Goal: Transaction & Acquisition: Book appointment/travel/reservation

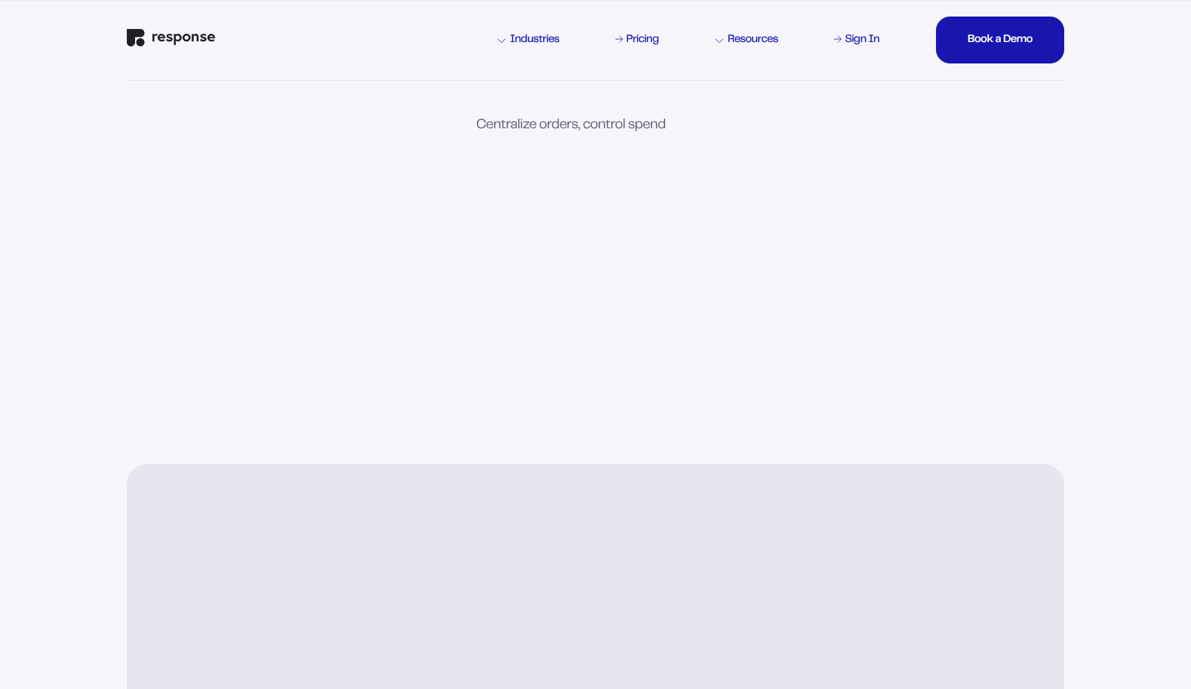
click at [612, 126] on div "Centralize orders, control spend Unlock savings." at bounding box center [629, 126] width 307 height 14
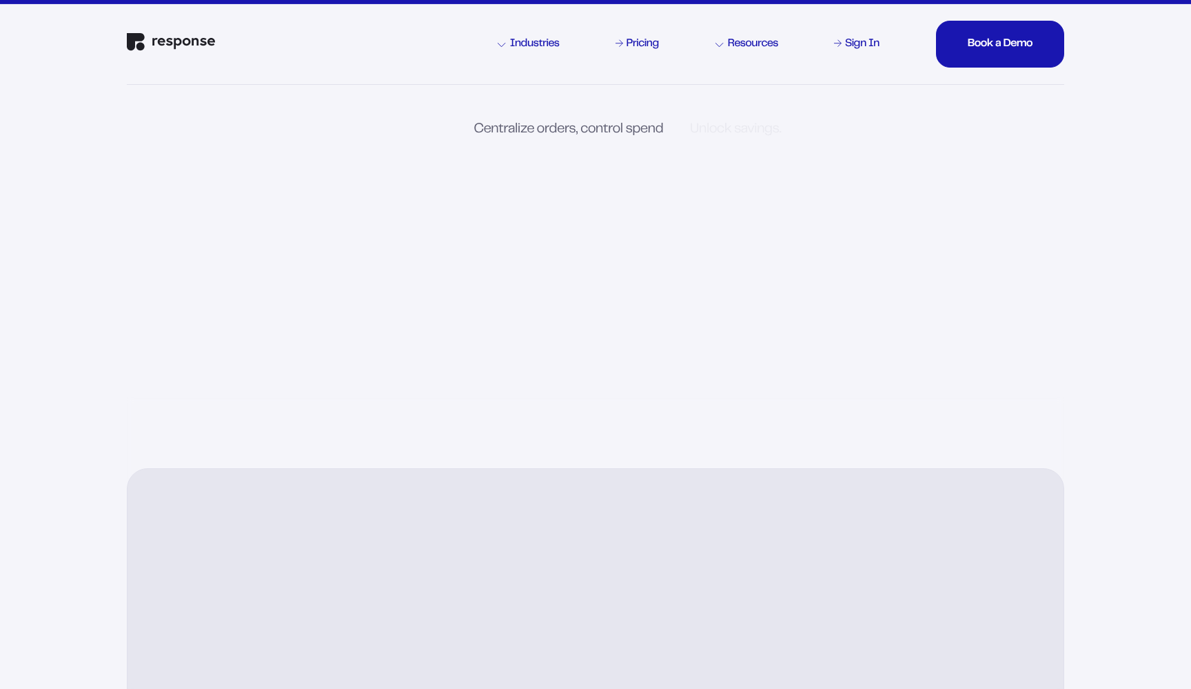
click at [612, 126] on div "Centralize orders, control spend Unlock savings. control indirect spend from en…" at bounding box center [595, 241] width 993 height 312
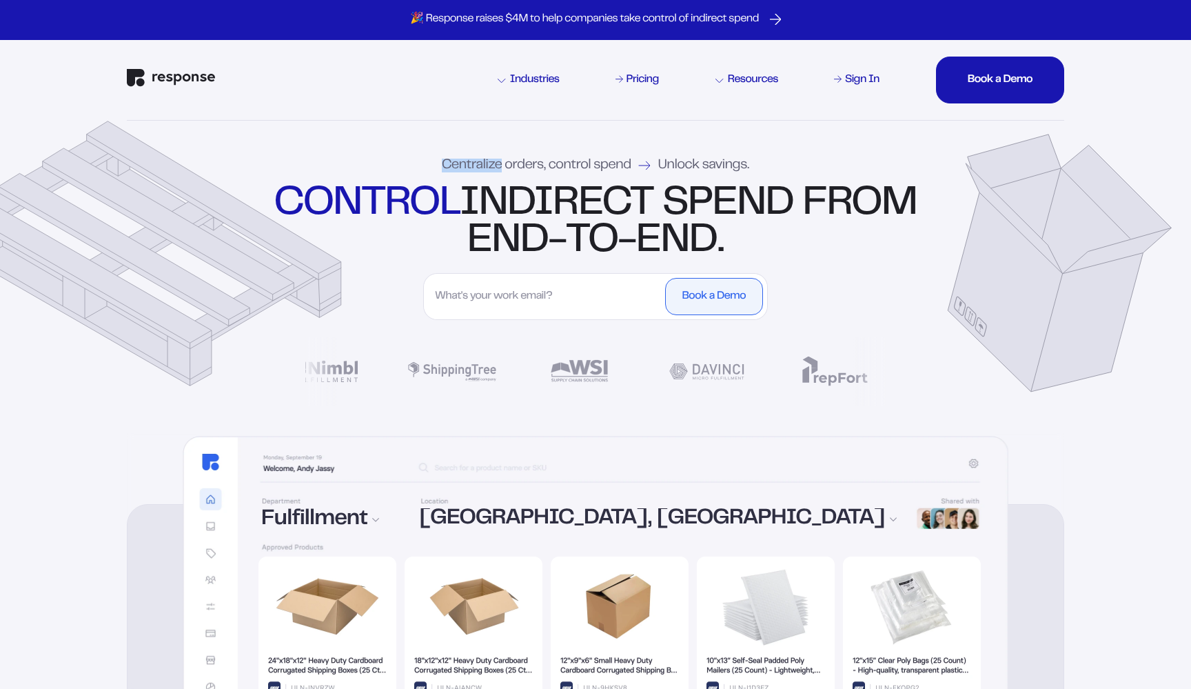
drag, startPoint x: 612, startPoint y: 126, endPoint x: 596, endPoint y: 449, distance: 323.0
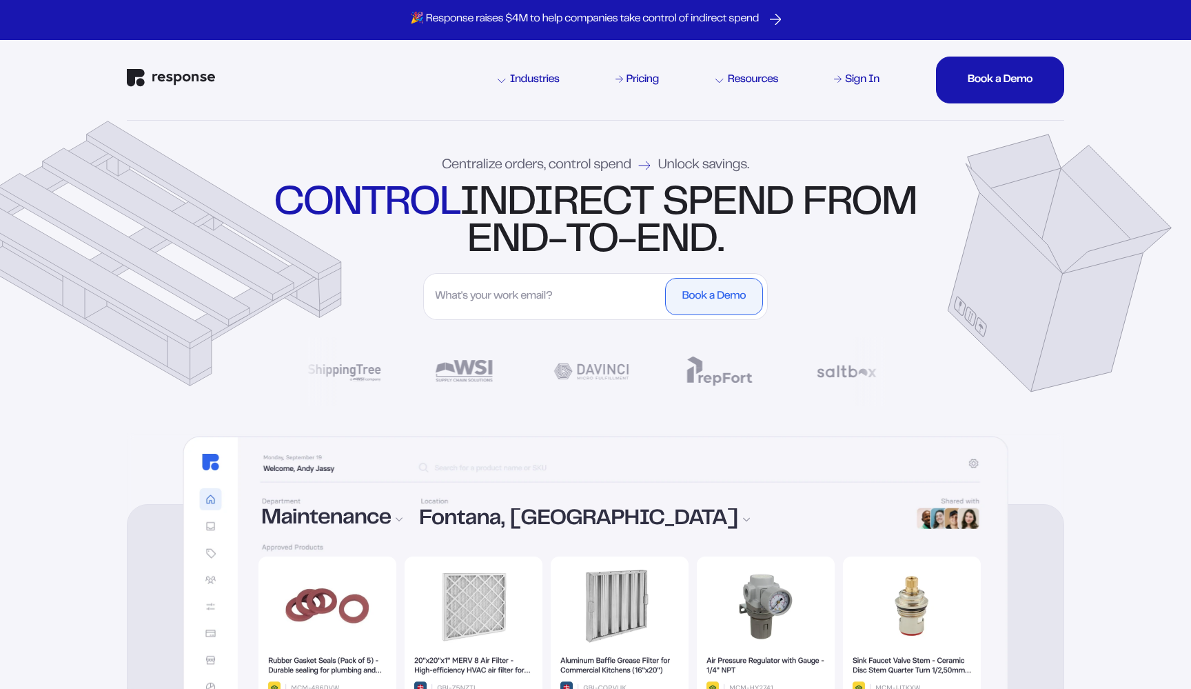
click at [625, 129] on div "Centralize orders, control spend Unlock savings. control indirect spend from en…" at bounding box center [595, 277] width 993 height 312
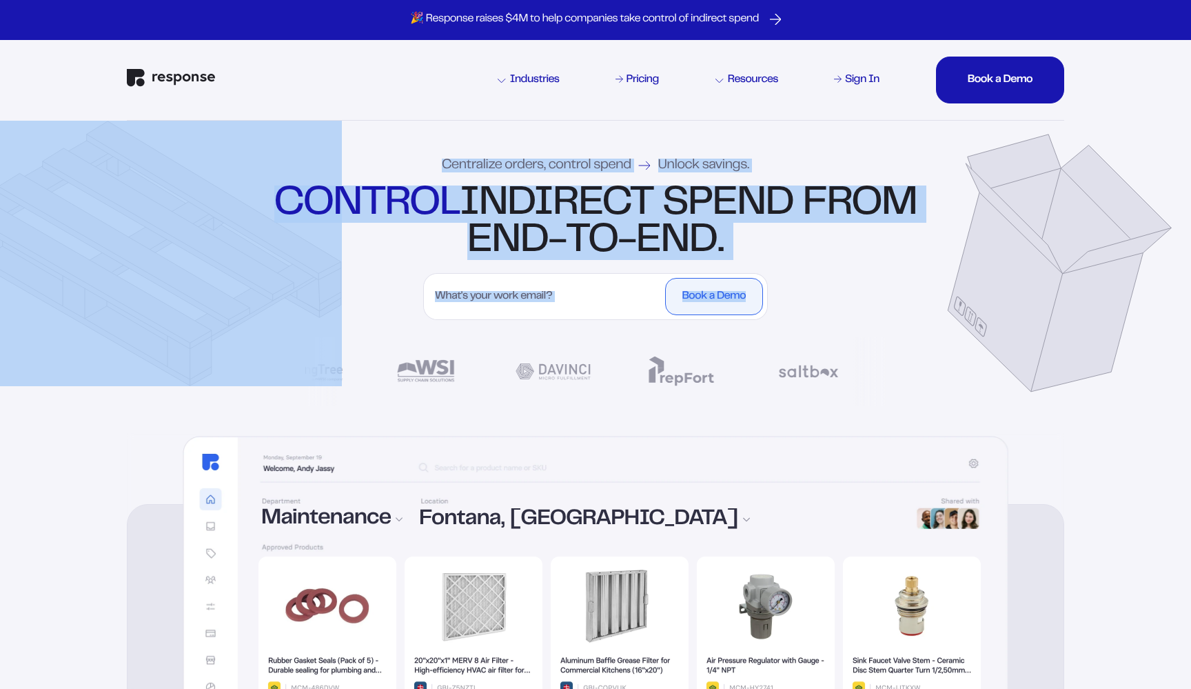
drag, startPoint x: 625, startPoint y: 129, endPoint x: 765, endPoint y: 381, distance: 288.5
click at [765, 381] on div "Centralize orders, control spend Unlock savings. control indirect spend from en…" at bounding box center [595, 277] width 993 height 312
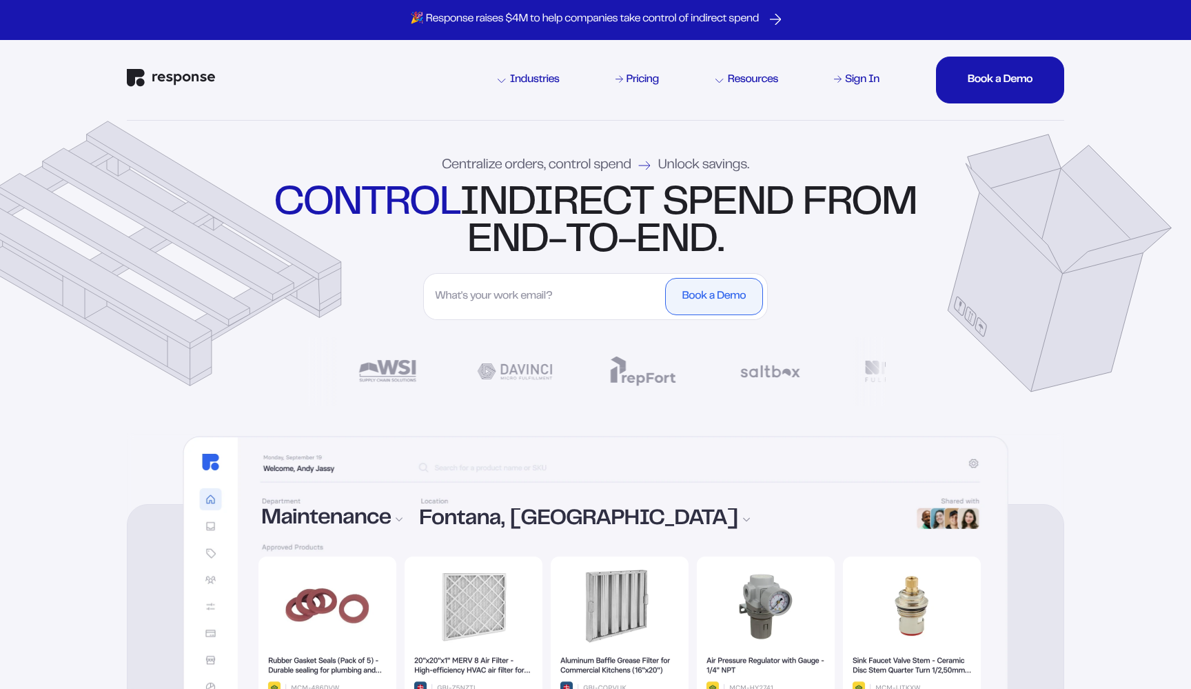
click at [786, 332] on div "Centralize orders, control spend Unlock savings. control indirect spend from en…" at bounding box center [595, 277] width 993 height 312
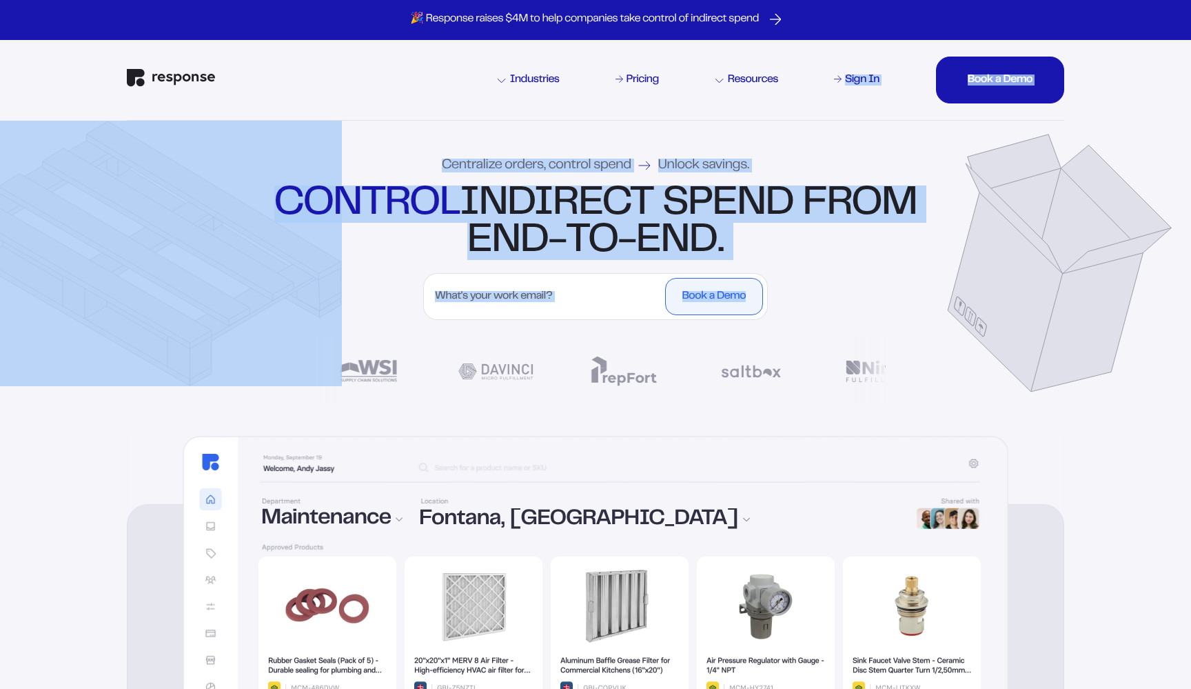
drag, startPoint x: 786, startPoint y: 332, endPoint x: 740, endPoint y: 109, distance: 227.4
click at [740, 109] on div "Industries Pricing Resources Sign In Book a Demo Book a Demo Book a Demo Book a…" at bounding box center [595, 80] width 937 height 80
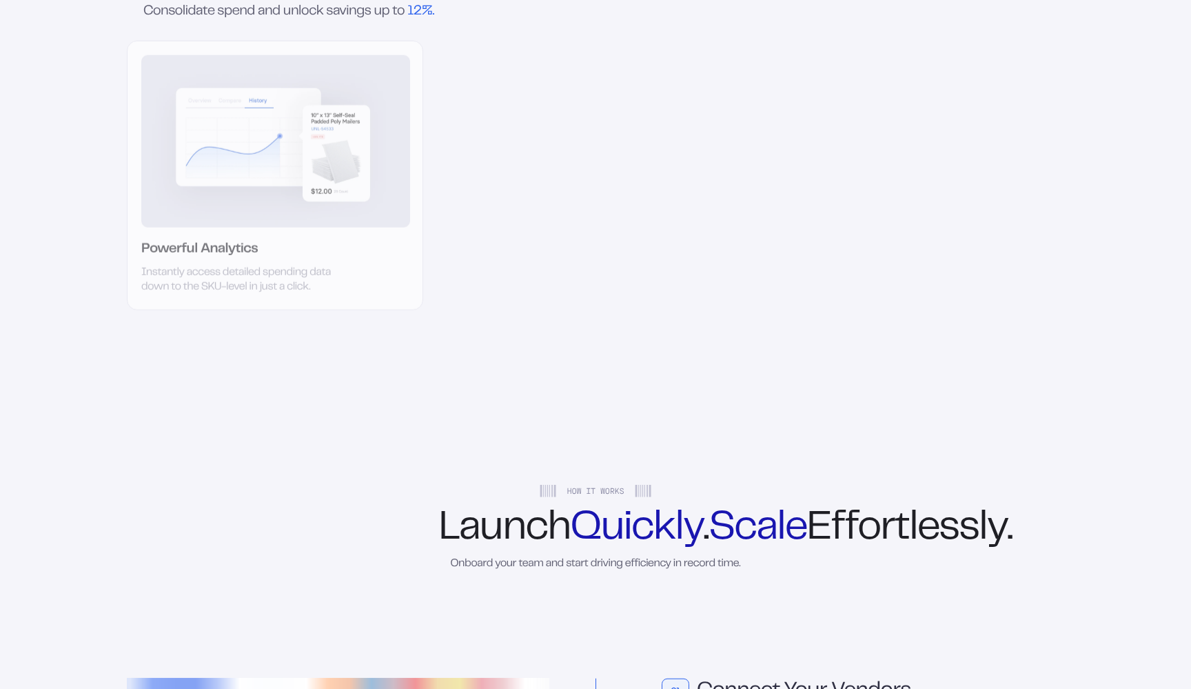
scroll to position [3114, 0]
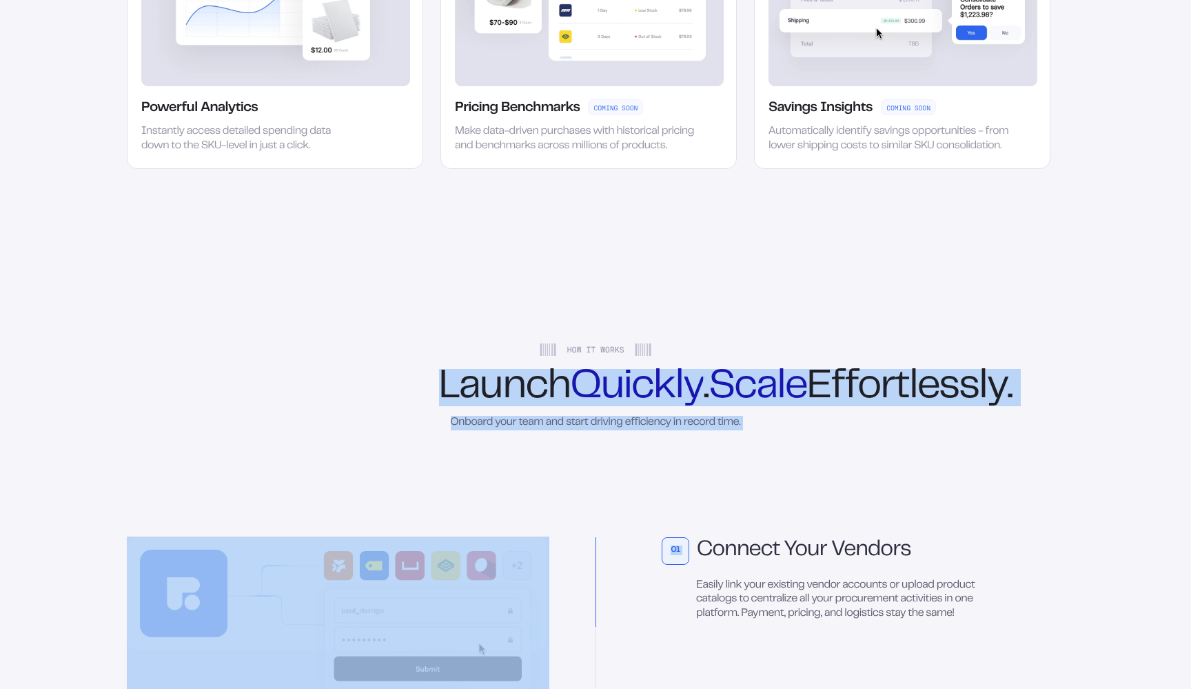
drag, startPoint x: 701, startPoint y: 312, endPoint x: 729, endPoint y: 516, distance: 205.3
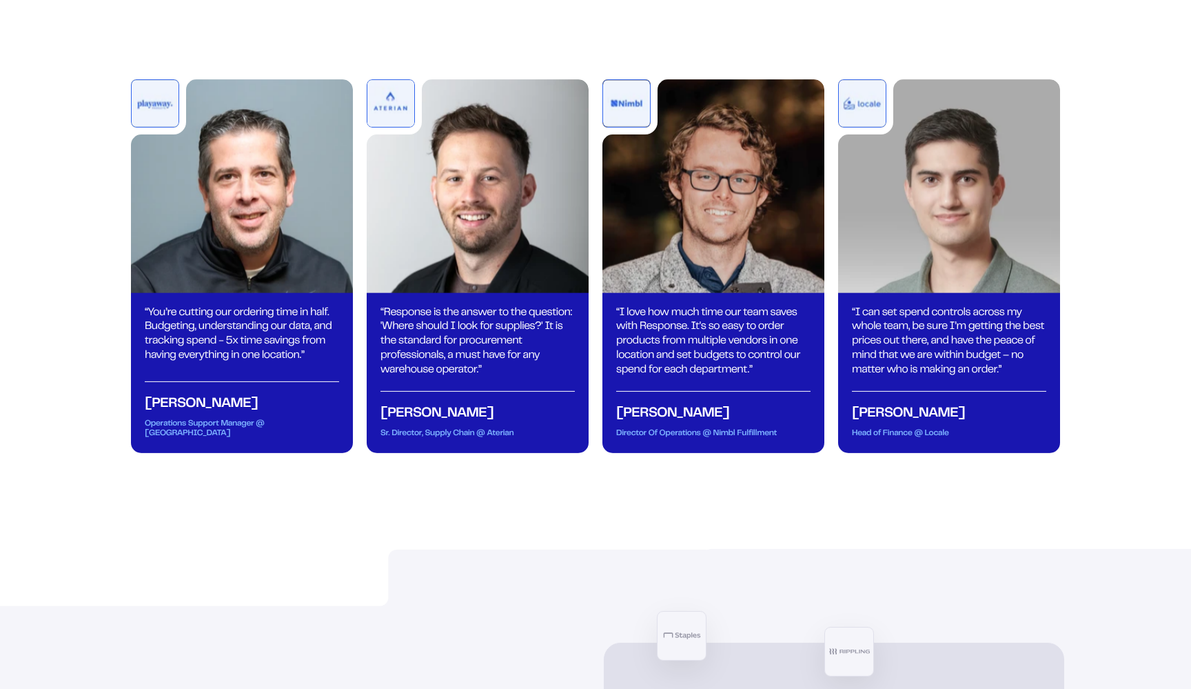
scroll to position [4939, 0]
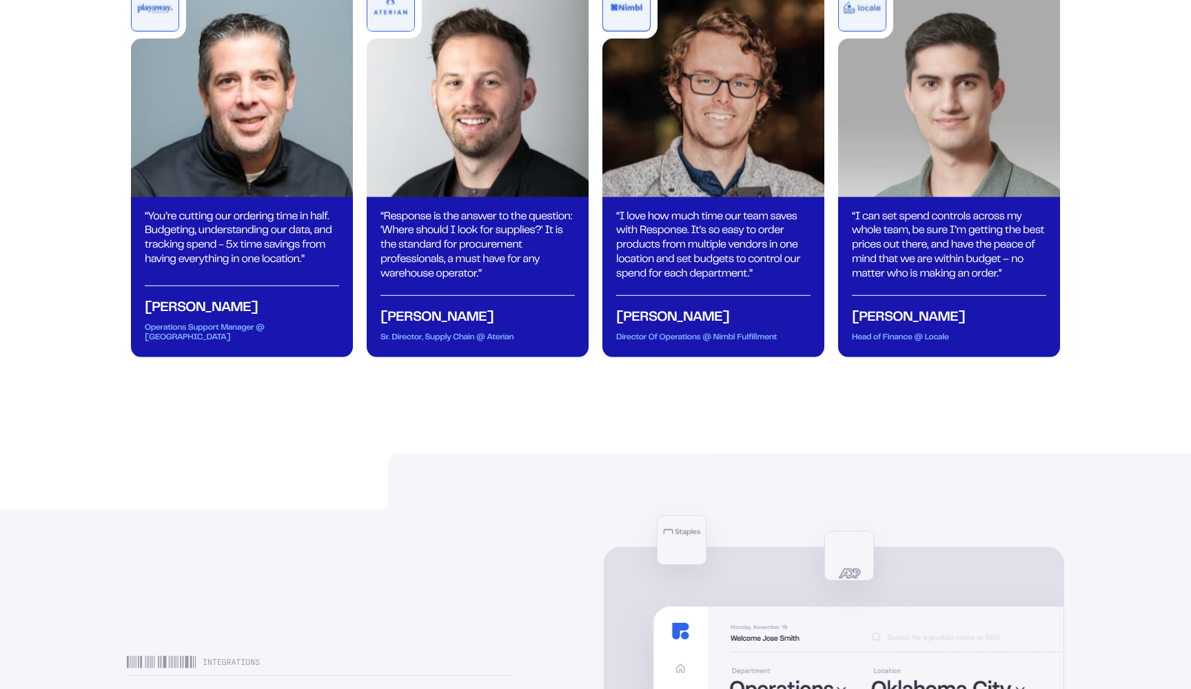
click at [625, 485] on img at bounding box center [177, 491] width 1075 height 113
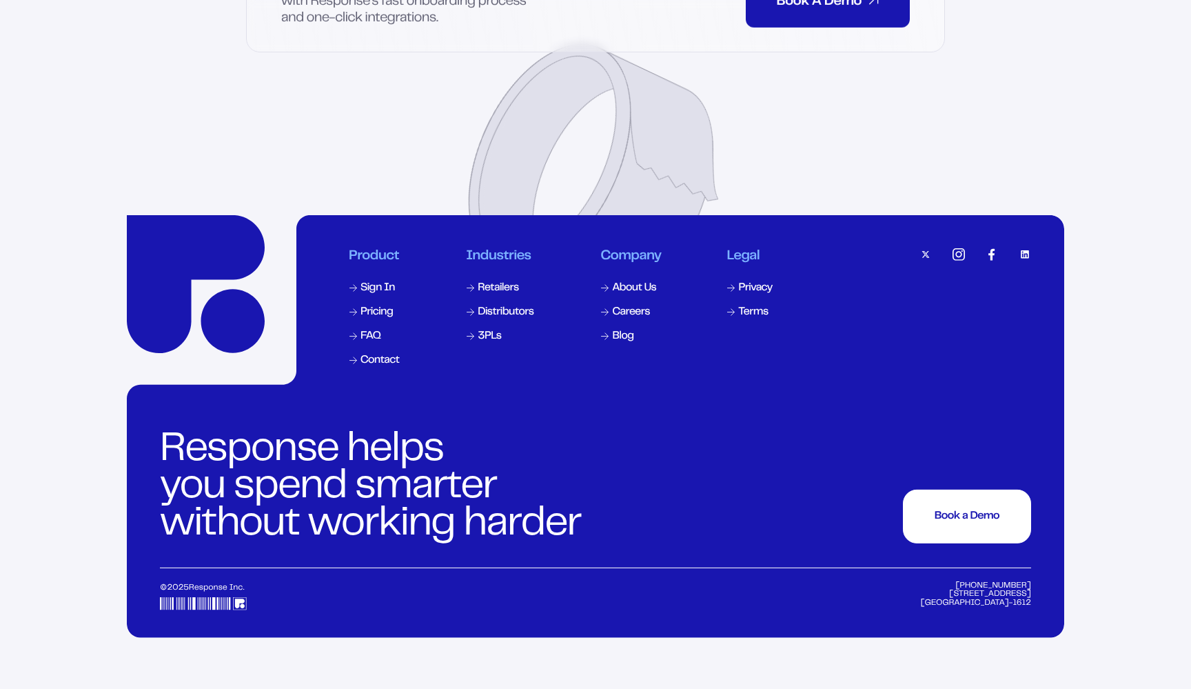
scroll to position [6599, 0]
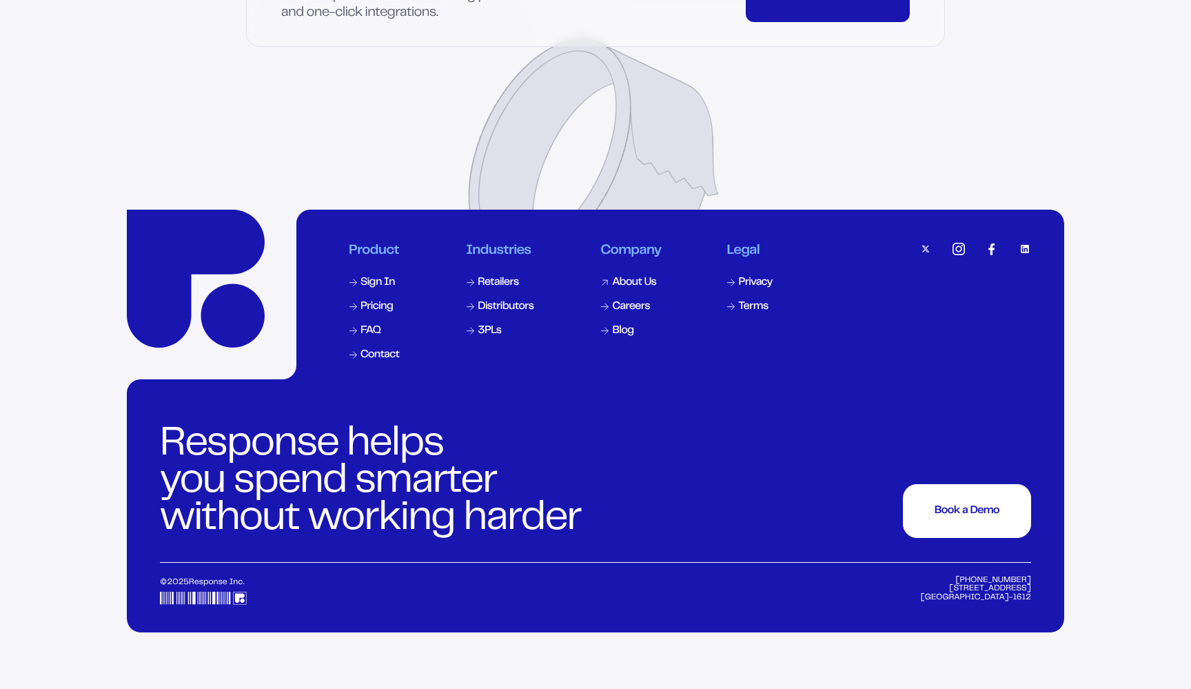
click at [636, 288] on div "About Us" at bounding box center [634, 282] width 44 height 11
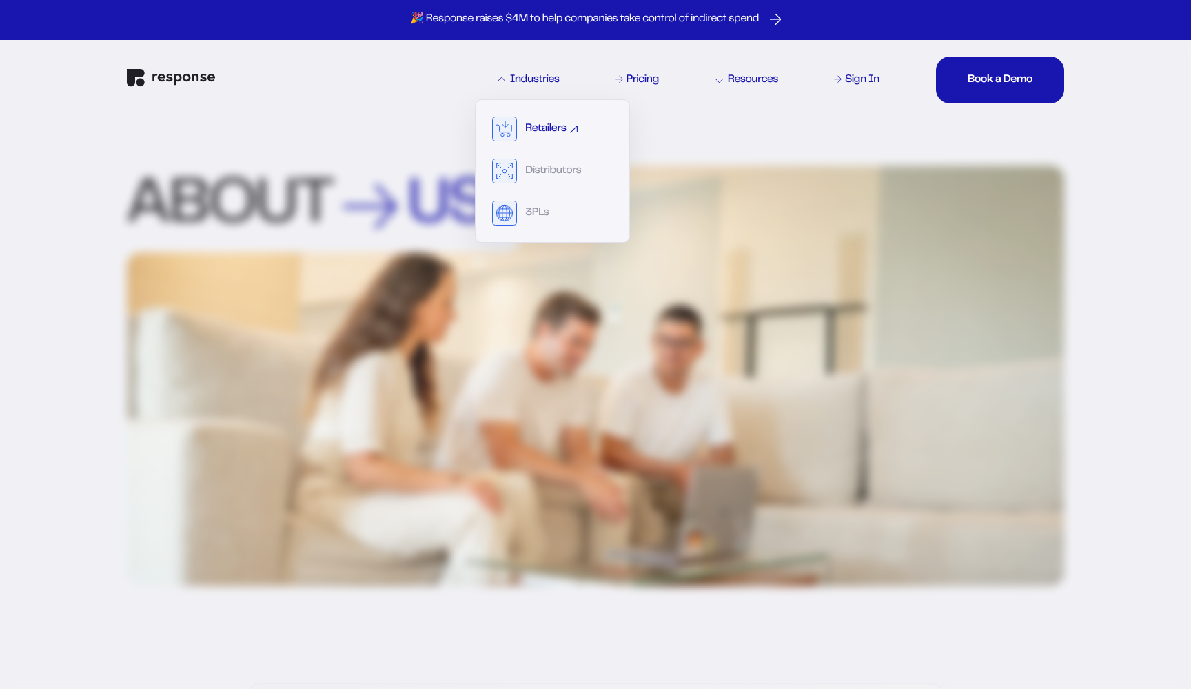
click at [546, 128] on div "Retailers" at bounding box center [545, 128] width 41 height 11
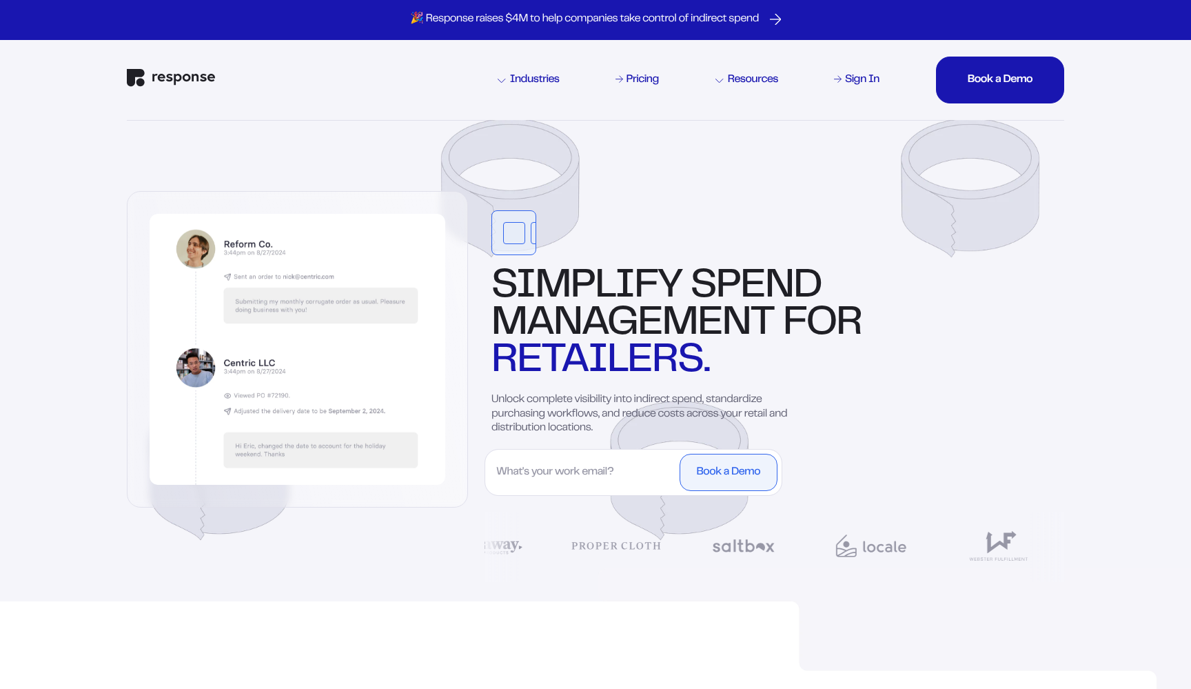
click at [563, 282] on span "Simplify" at bounding box center [586, 287] width 190 height 36
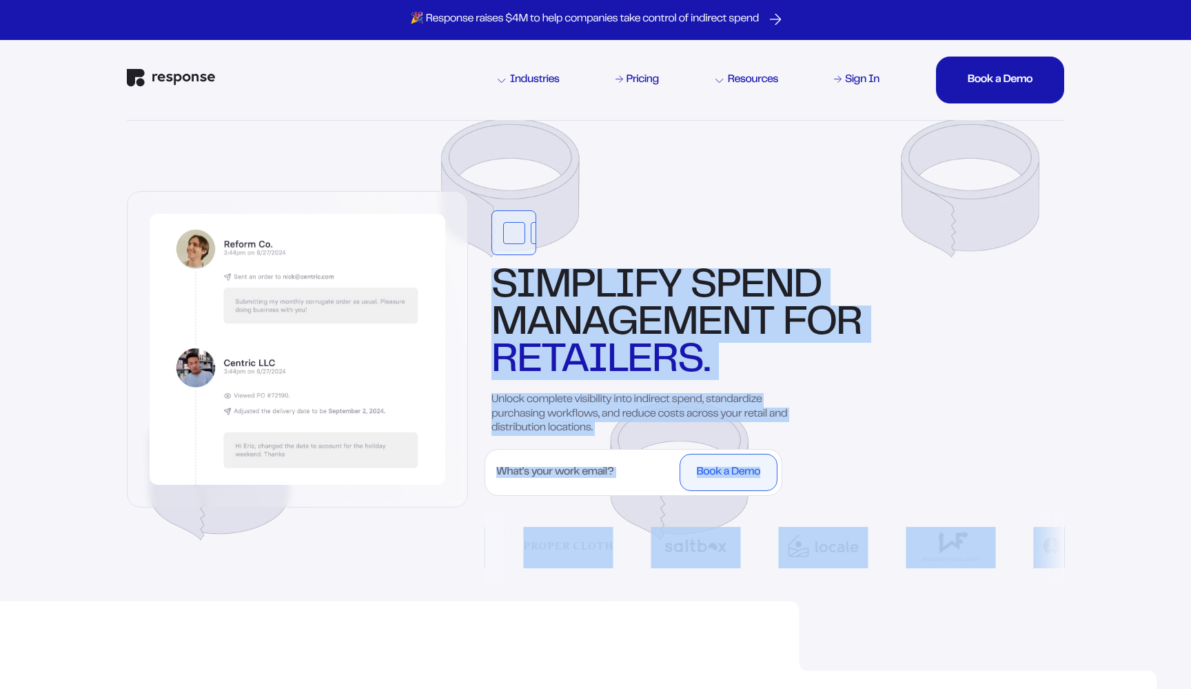
drag, startPoint x: 563, startPoint y: 282, endPoint x: 640, endPoint y: 534, distance: 263.0
click at [640, 534] on div "Simplify spend management for retailers. Unlock complete visibility into indire…" at bounding box center [775, 401] width 580 height 383
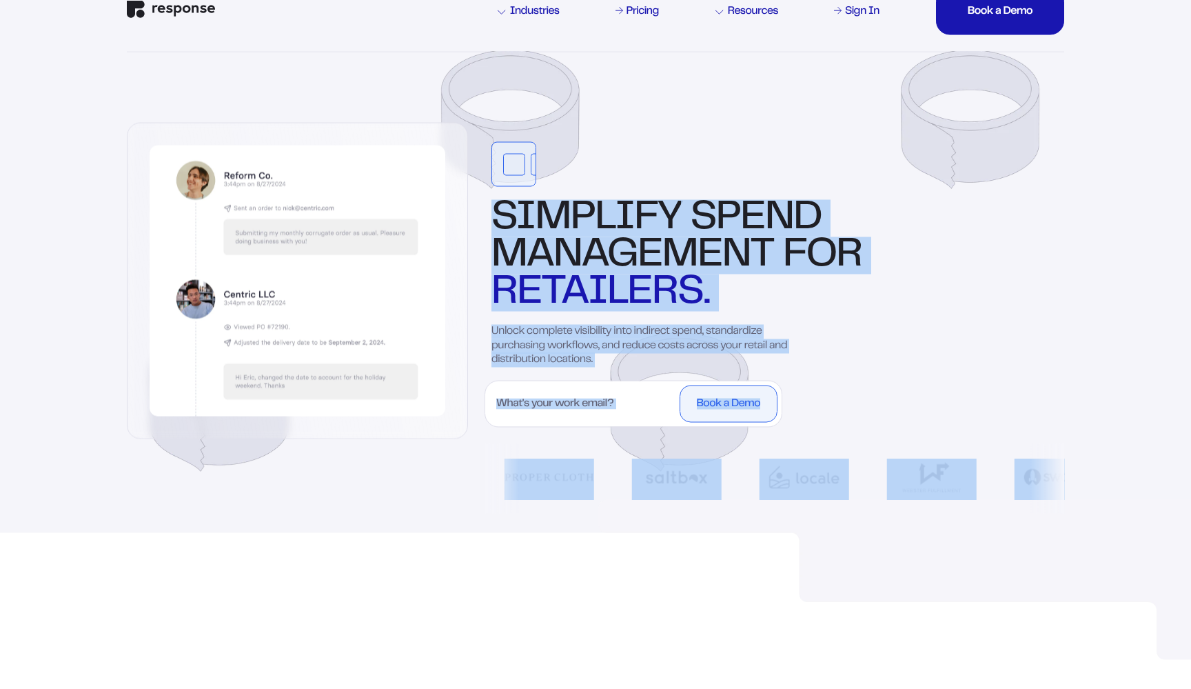
scroll to position [94, 0]
click at [640, 534] on img at bounding box center [929, 579] width 662 height 161
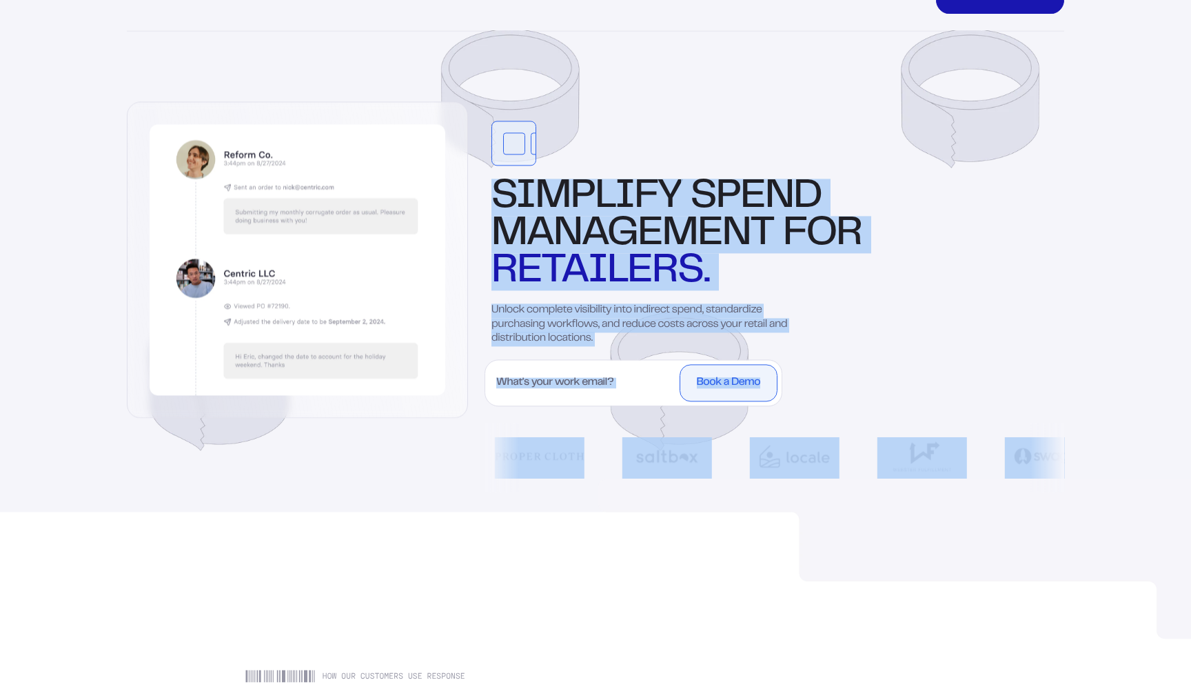
click at [640, 534] on img at bounding box center [929, 558] width 662 height 161
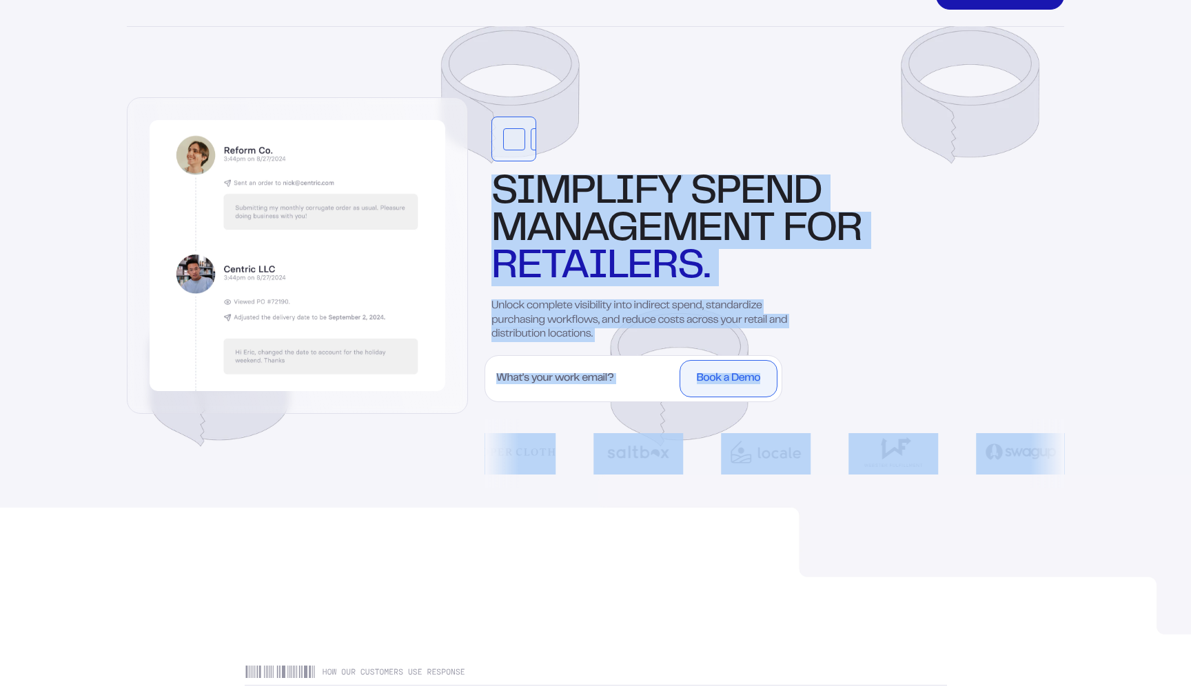
click at [678, 511] on div at bounding box center [595, 270] width 993 height 488
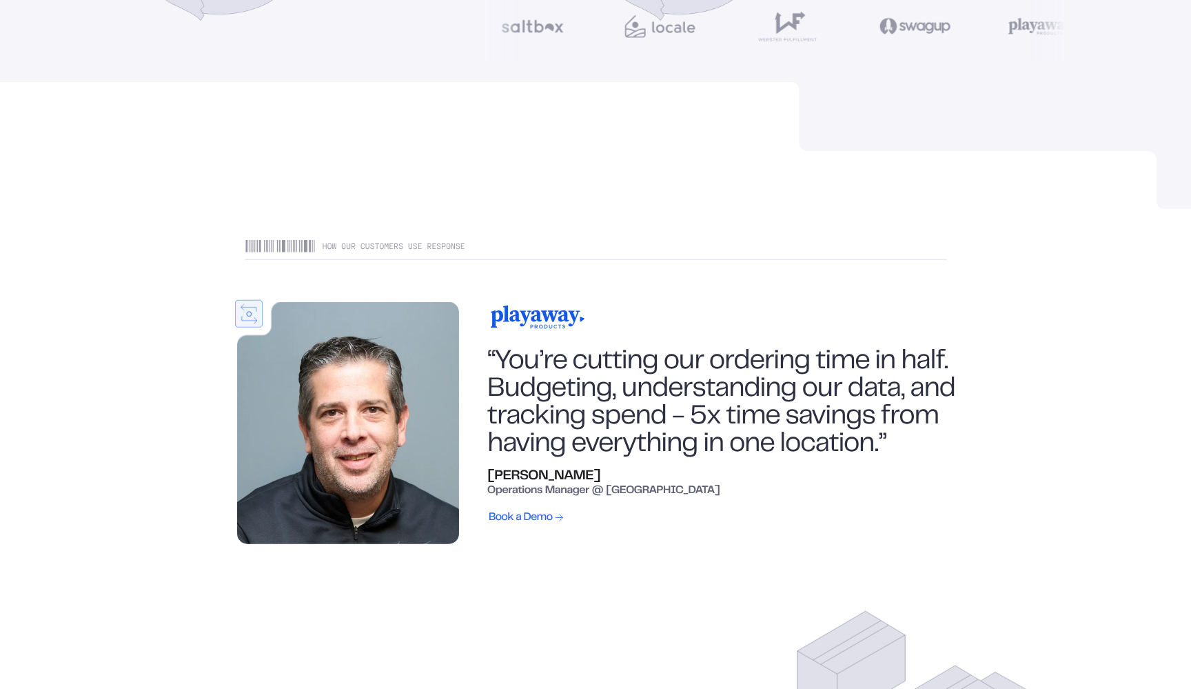
scroll to position [528, 0]
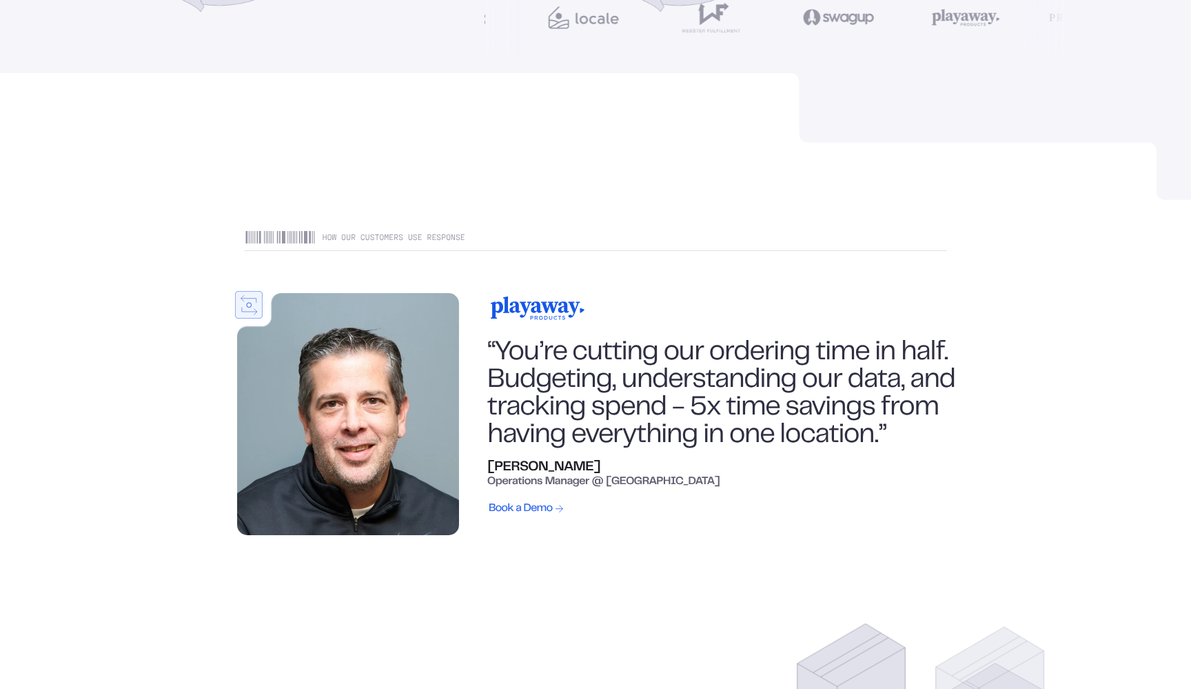
click at [614, 353] on div "“You’re cutting our ordering time in half. Budgeting, understanding our data, a…" at bounding box center [721, 394] width 468 height 110
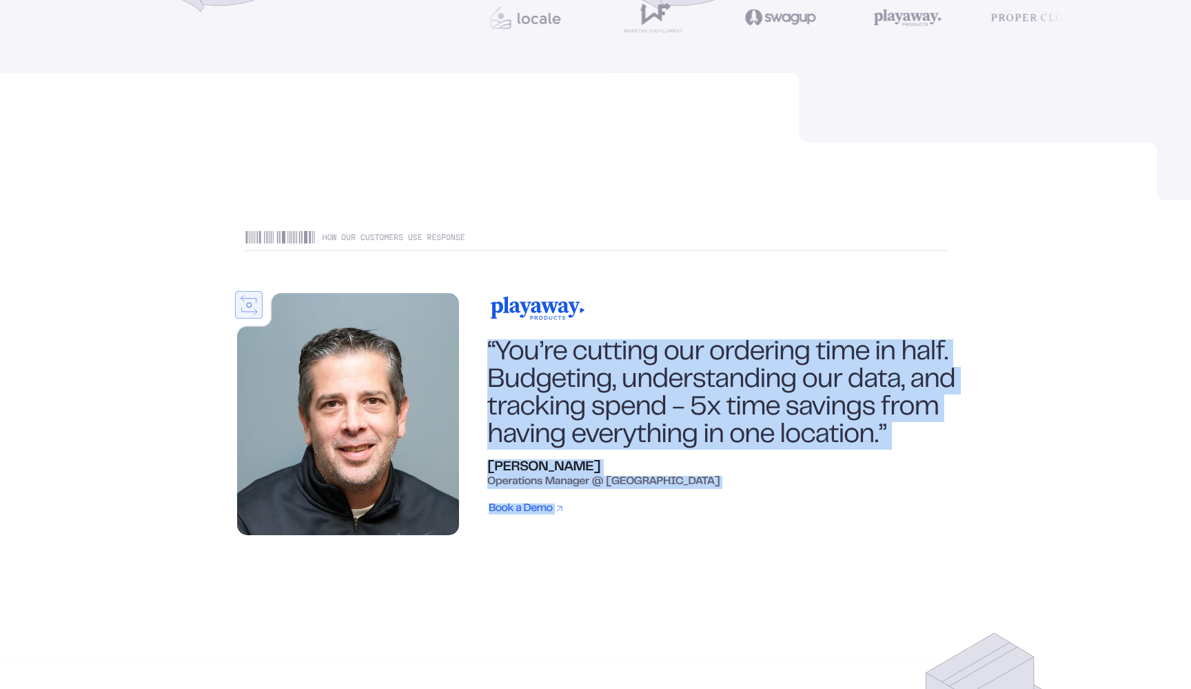
drag, startPoint x: 614, startPoint y: 353, endPoint x: 616, endPoint y: 511, distance: 158.5
click at [616, 511] on div "“You’re cutting our ordering time in half. Budgeting, understanding our data, a…" at bounding box center [721, 404] width 468 height 242
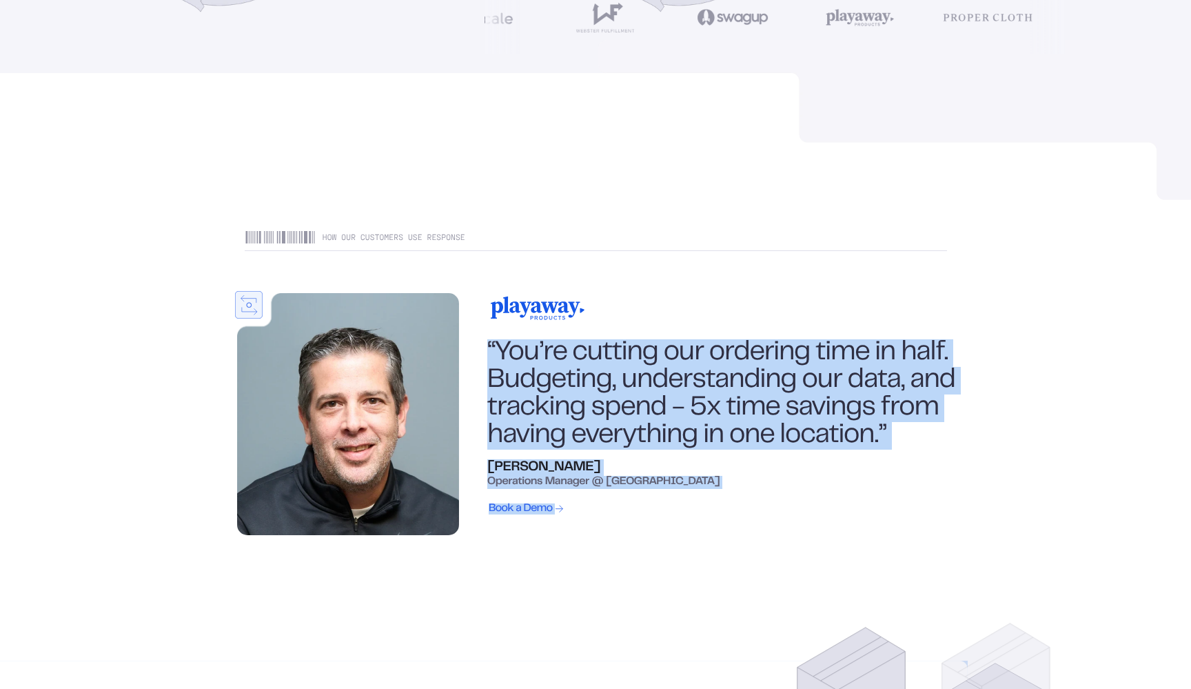
click at [631, 486] on div "Operations Manager @ [GEOGRAPHIC_DATA]" at bounding box center [603, 482] width 233 height 13
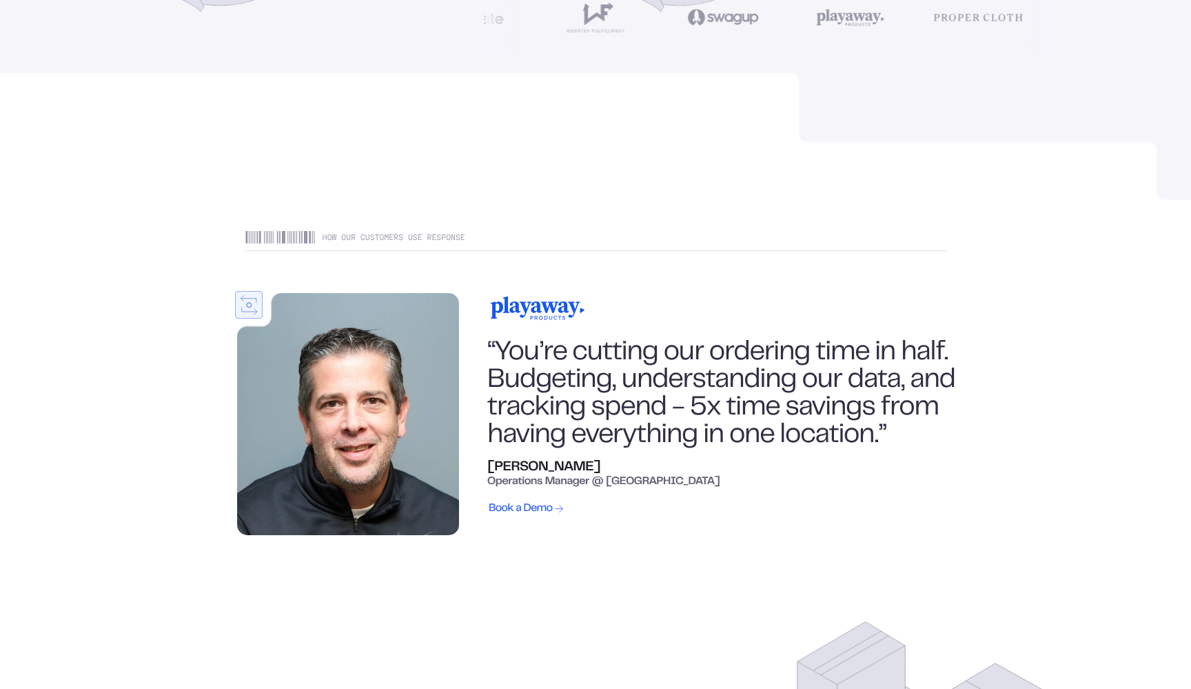
click at [631, 486] on div "Operations Manager @ [GEOGRAPHIC_DATA]" at bounding box center [603, 482] width 233 height 13
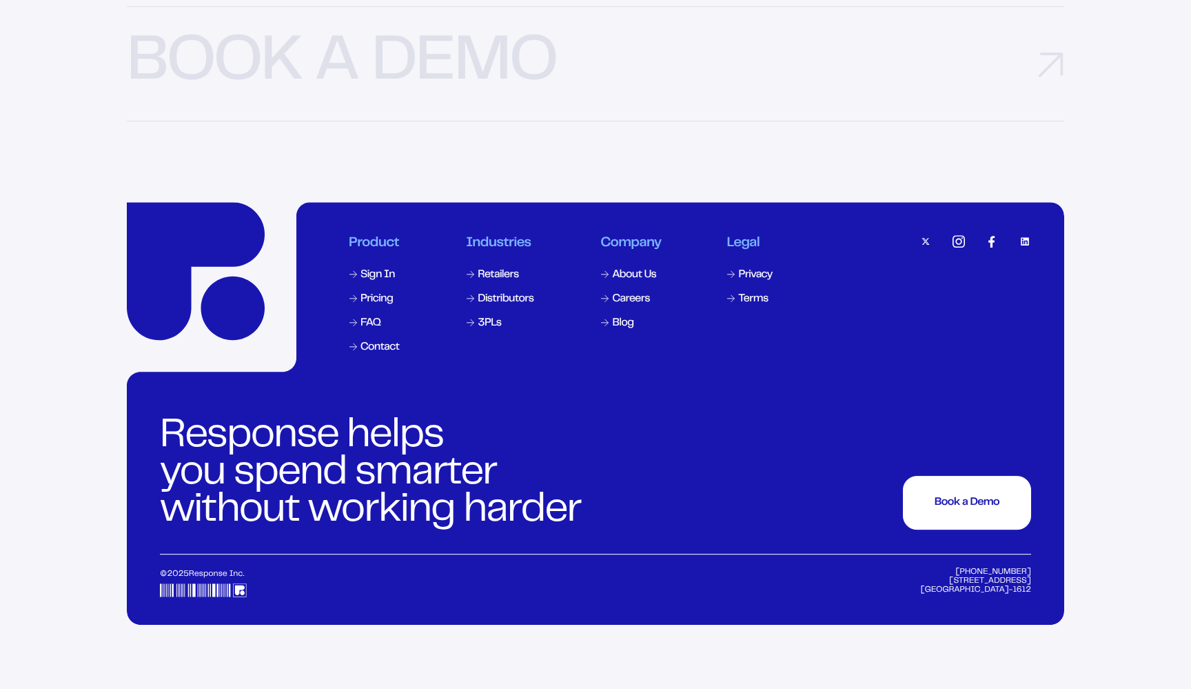
scroll to position [4348, 0]
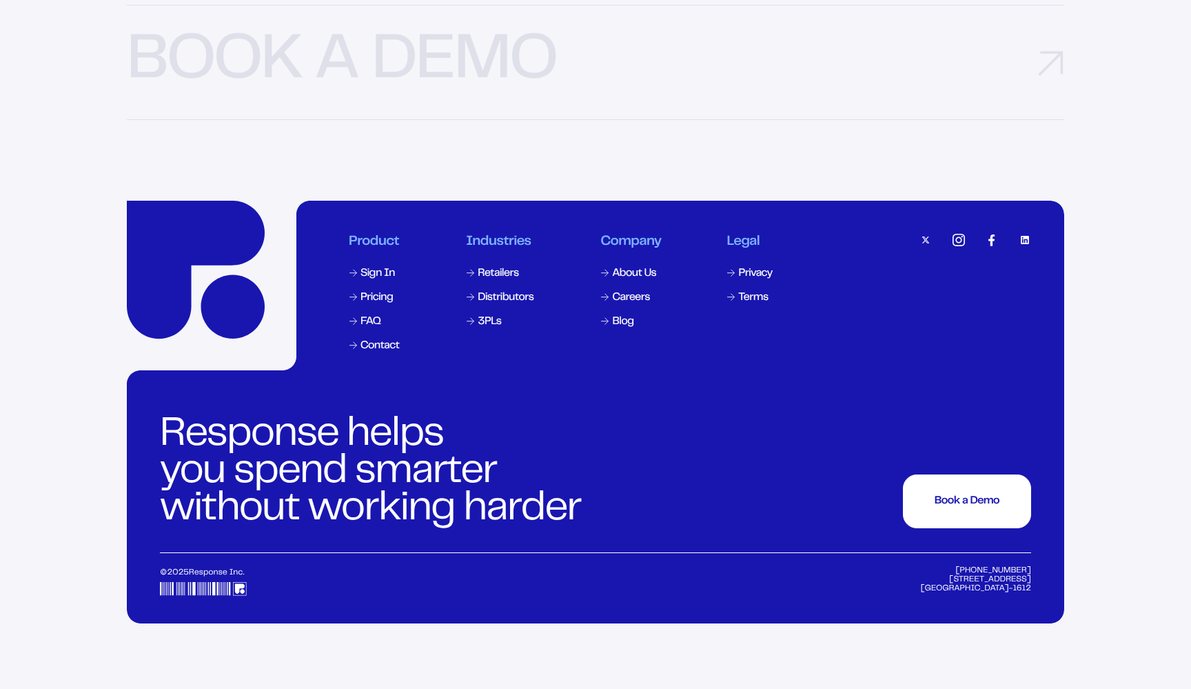
click at [737, 249] on img at bounding box center [595, 412] width 937 height 423
drag, startPoint x: 737, startPoint y: 249, endPoint x: 772, endPoint y: 587, distance: 340.3
click at [772, 587] on img at bounding box center [595, 412] width 937 height 423
click at [420, 528] on div "Response helps you spend smarter without working harder" at bounding box center [374, 472] width 429 height 112
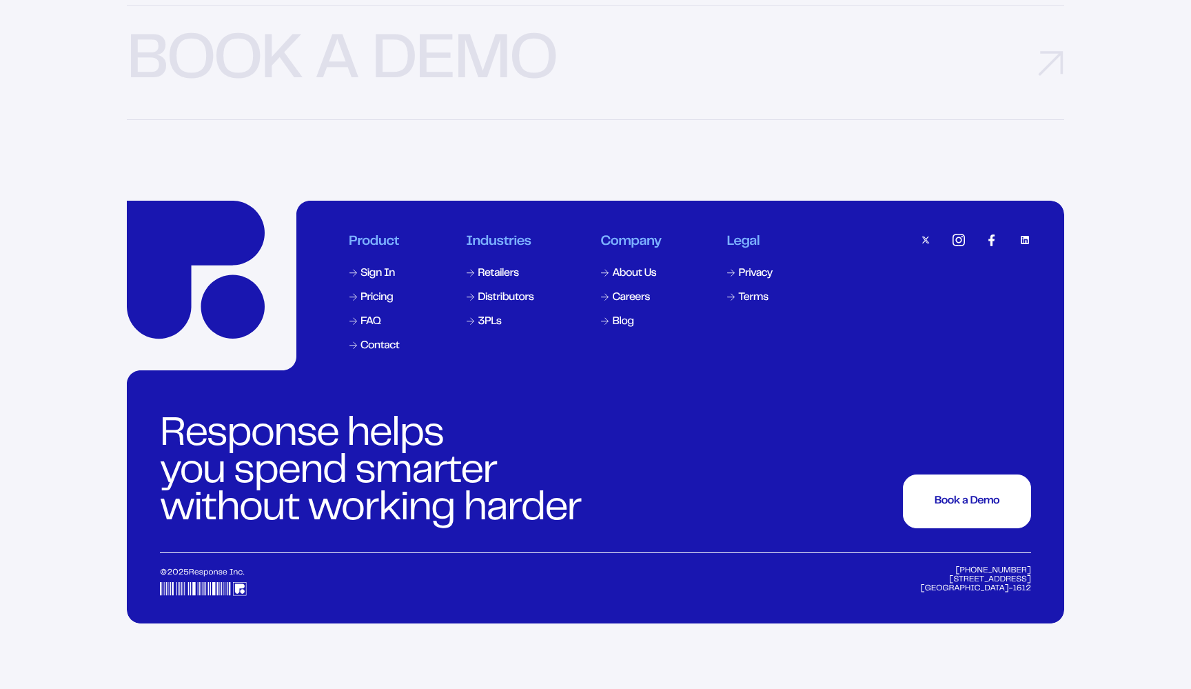
click at [420, 528] on div "Response helps you spend smarter without working harder" at bounding box center [374, 472] width 429 height 112
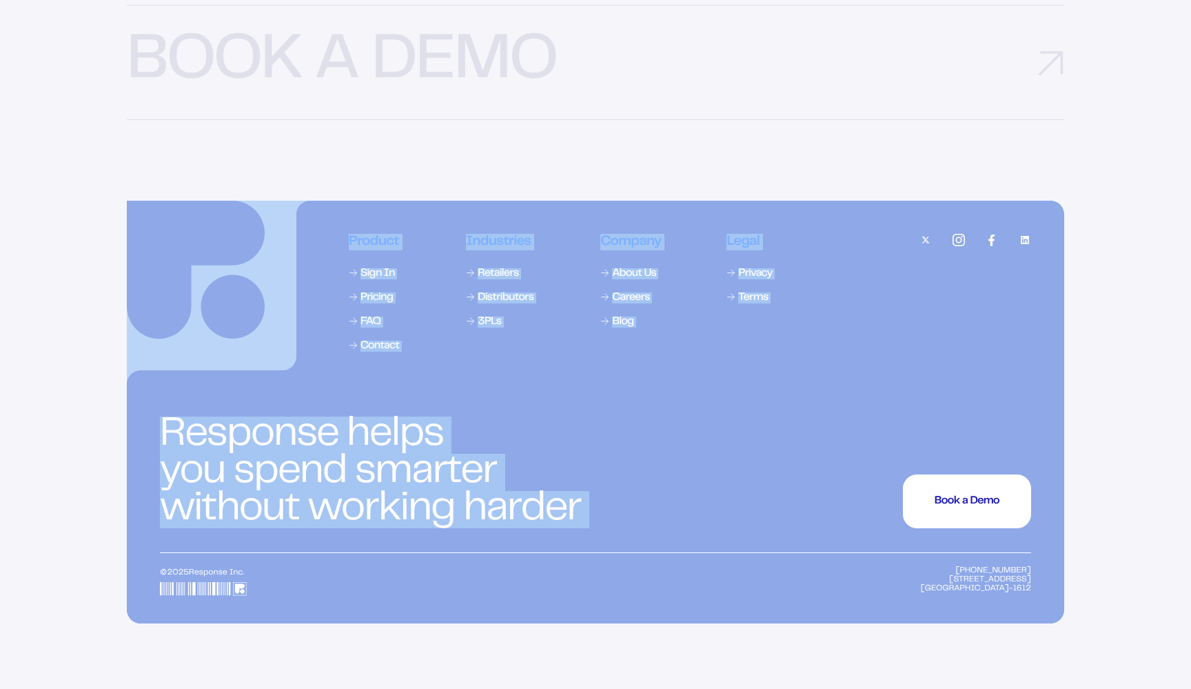
drag, startPoint x: 420, startPoint y: 531, endPoint x: 269, endPoint y: 205, distance: 359.6
drag, startPoint x: 269, startPoint y: 205, endPoint x: 430, endPoint y: 577, distance: 405.7
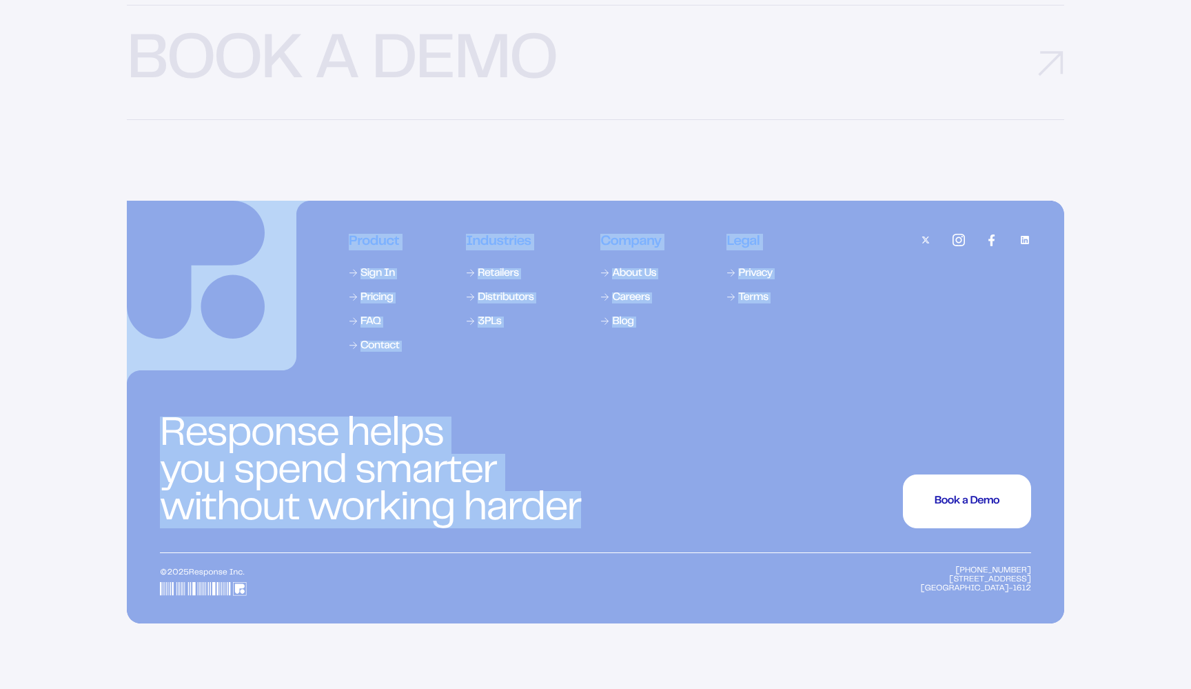
click at [430, 553] on div "Response helps you spend smarter without working harder Book a Demo Book a Demo…" at bounding box center [595, 453] width 871 height 200
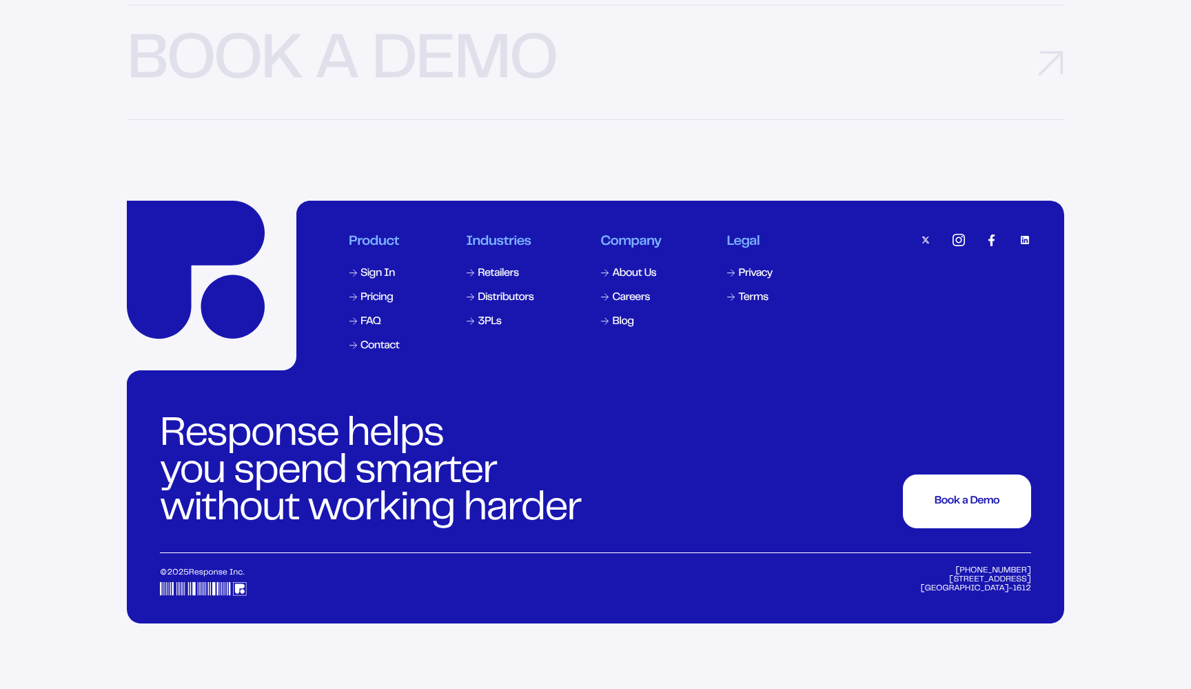
click at [430, 553] on div "Response helps you spend smarter without working harder Book a Demo Book a Demo…" at bounding box center [595, 453] width 871 height 200
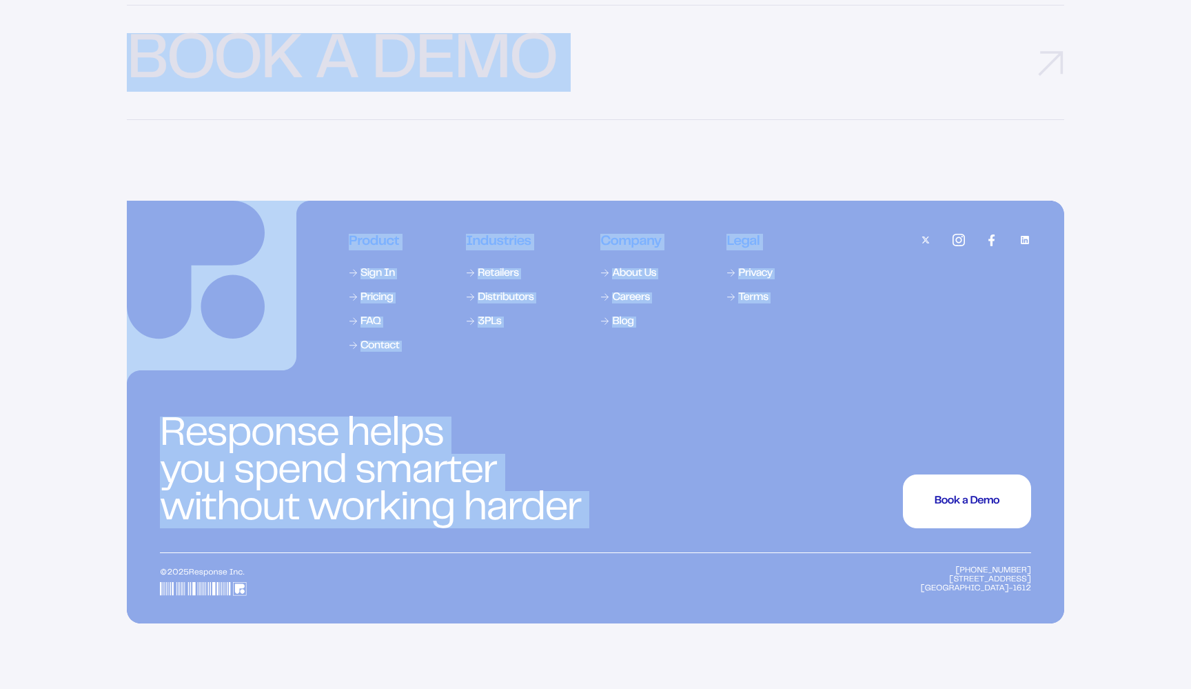
drag, startPoint x: 430, startPoint y: 577, endPoint x: 347, endPoint y: 160, distance: 425.3
click at [710, 120] on button "Book a Demo" at bounding box center [595, 62] width 937 height 115
